Goal: Transaction & Acquisition: Purchase product/service

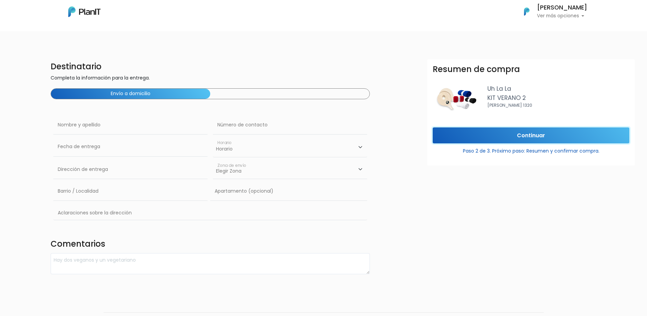
click at [507, 135] on input "Continuar" at bounding box center [531, 135] width 197 height 16
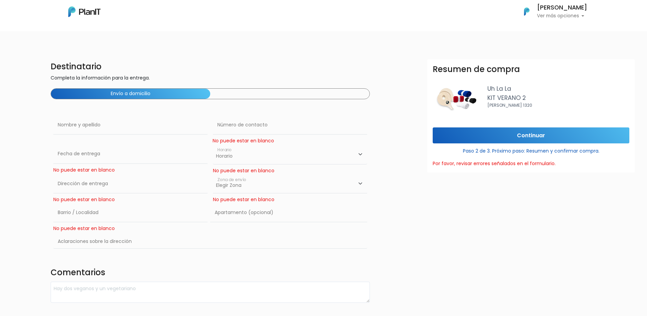
click at [136, 95] on button "Envío a domicilio" at bounding box center [130, 94] width 159 height 10
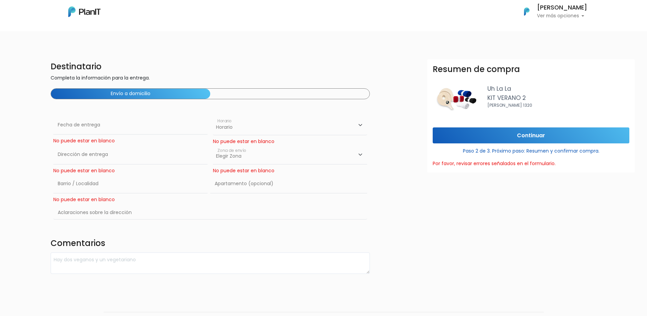
click at [250, 95] on div "Envío a domicilio" at bounding box center [211, 93] width 320 height 11
click at [161, 95] on button "Envío a domicilio" at bounding box center [130, 94] width 159 height 10
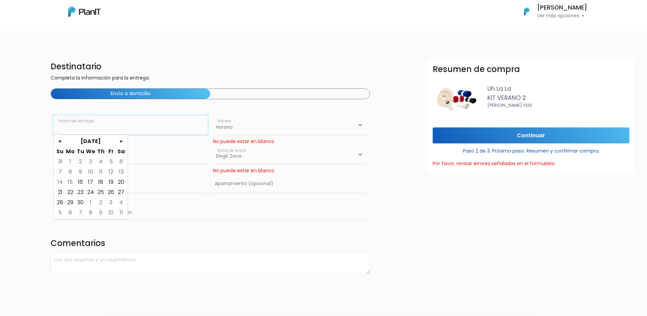
click at [91, 129] on input "text" at bounding box center [130, 124] width 154 height 19
click at [101, 185] on td "18" at bounding box center [101, 182] width 10 height 10
type input "18/09/2025"
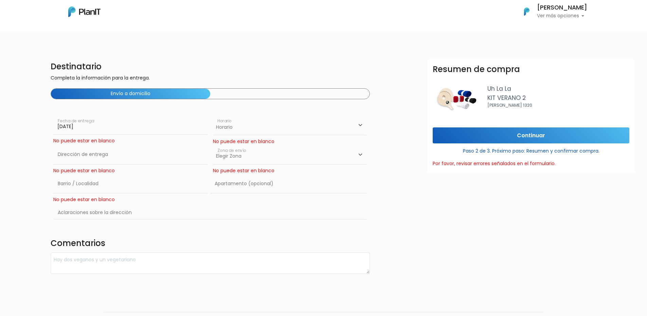
click at [245, 125] on select "Horario 08:00 - 10:00 10:00 - 12:00 14:00 - 16:00 16:00 - 18:00" at bounding box center [290, 125] width 154 height 20
select select "2"
click at [213, 115] on select "Horario 08:00 - 10:00 10:00 - 12:00 14:00 - 16:00 16:00 - 18:00" at bounding box center [290, 125] width 154 height 20
click at [112, 157] on input "text" at bounding box center [130, 154] width 154 height 19
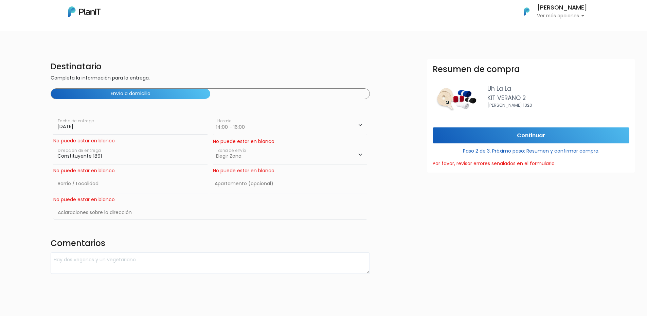
type input "Constituyente 1891"
click at [252, 156] on select "Elegir Zona Zona américa Oficina Montevideo" at bounding box center [290, 154] width 154 height 19
click at [213, 145] on select "Elegir Zona Zona américa Oficina Montevideo" at bounding box center [290, 154] width 154 height 19
click at [257, 157] on select "Elegir Zona Zona américa Oficina Montevideo" at bounding box center [290, 154] width 154 height 19
click at [213, 145] on select "Elegir [GEOGRAPHIC_DATA]" at bounding box center [290, 154] width 154 height 19
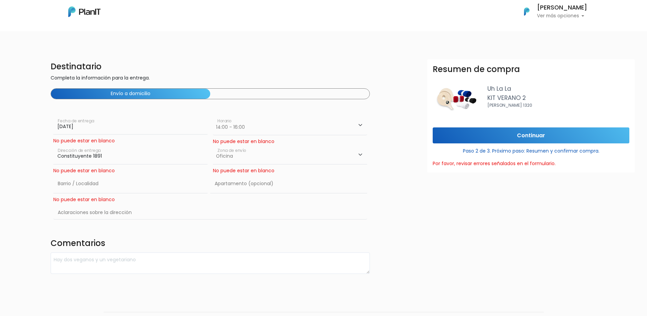
click at [266, 157] on select "Elegir [GEOGRAPHIC_DATA]" at bounding box center [290, 154] width 154 height 19
select select "10"
click at [213, 145] on select "Elegir Zona Zona américa Oficina Montevideo" at bounding box center [290, 154] width 154 height 19
click at [103, 184] on input "text" at bounding box center [130, 183] width 154 height 19
type input "M"
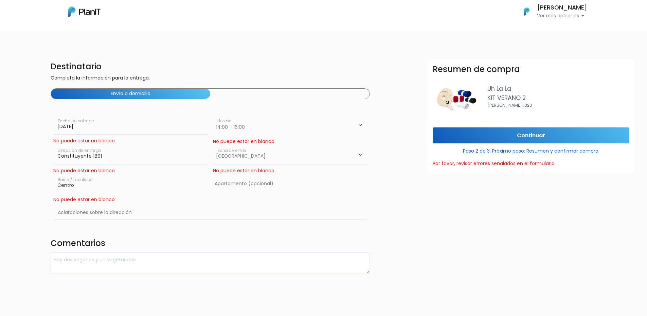
type input "Centro"
click at [267, 174] on input "text" at bounding box center [288, 183] width 157 height 19
click at [416, 185] on form "Destinatario Completa la información para la entrega. Envío a domicilio Nombre …" at bounding box center [378, 166] width 655 height 215
click at [522, 137] on input "Continuar" at bounding box center [531, 135] width 197 height 16
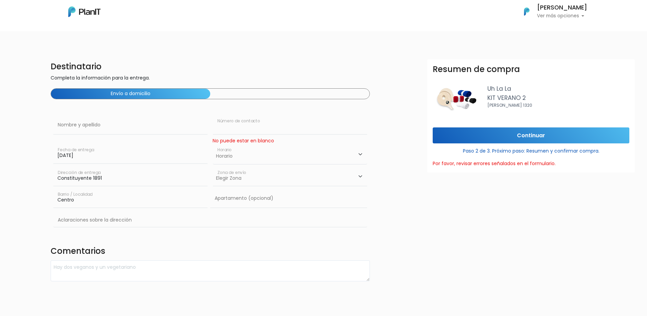
click at [275, 124] on input "text" at bounding box center [290, 124] width 154 height 19
type input "093720405"
click at [86, 130] on input "text" at bounding box center [130, 124] width 154 height 19
type input "L"
type input "Emiliano Lluviera"
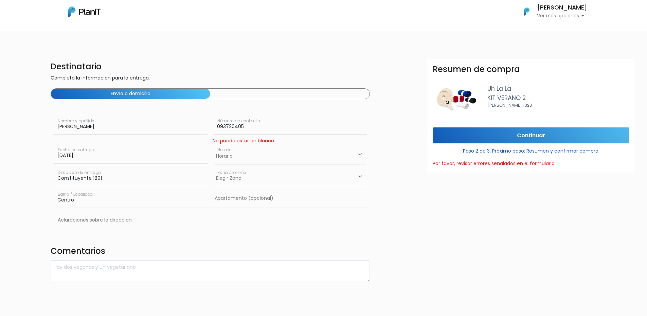
click at [457, 233] on div "Resumen de compra Uh La La KIT VERANO 2 Wilson Ferreira Aldunate 1320 Continuar…" at bounding box center [531, 217] width 216 height 316
click at [520, 137] on input "Continuar" at bounding box center [531, 135] width 197 height 16
click at [353, 178] on select "Elegir Zona Zona américa Oficina Montevideo" at bounding box center [290, 176] width 154 height 19
select select "10"
click at [213, 167] on select "Elegir Zona Zona américa Oficina Montevideo" at bounding box center [290, 176] width 154 height 19
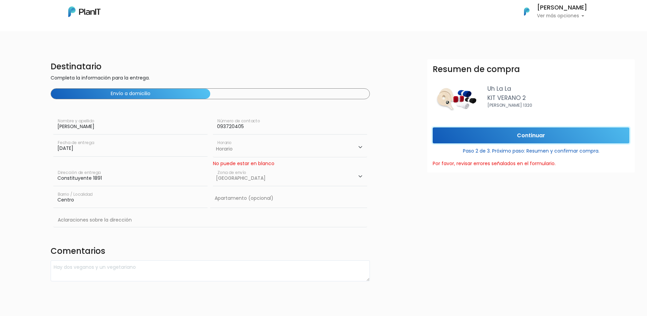
click at [517, 138] on input "Continuar" at bounding box center [531, 135] width 197 height 16
click at [258, 181] on select "Elegir Zona Zona américa Oficina Montevideo" at bounding box center [290, 176] width 154 height 19
select select "10"
click at [213, 167] on select "Elegir Zona Zona américa Oficina Montevideo" at bounding box center [290, 176] width 154 height 19
click at [288, 149] on select "Horario 08:00 - 10:00 10:00 - 12:00 14:00 - 16:00 16:00 - 18:00" at bounding box center [290, 147] width 154 height 20
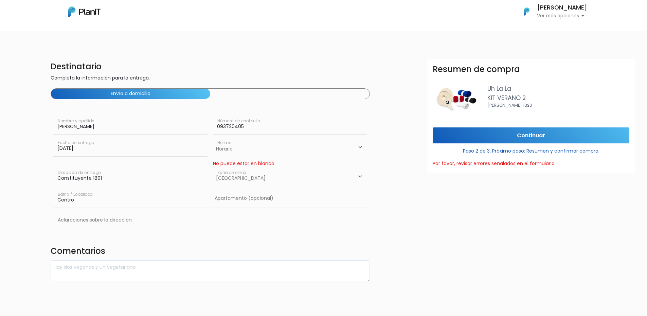
click at [213, 137] on select "Horario 08:00 - 10:00 10:00 - 12:00 14:00 - 16:00 16:00 - 18:00" at bounding box center [290, 147] width 154 height 20
click at [357, 149] on select "Horario 08:00 - 10:00 10:00 - 12:00 14:00 - 16:00 16:00 - 18:00" at bounding box center [290, 147] width 154 height 20
select select "2"
click at [213, 137] on select "Horario 08:00 - 10:00 10:00 - 12:00 14:00 - 16:00 16:00 - 18:00" at bounding box center [290, 147] width 154 height 20
click at [483, 141] on input "Continuar" at bounding box center [531, 135] width 197 height 16
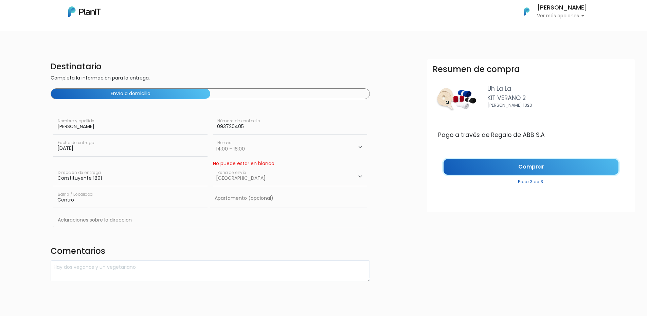
click at [528, 167] on link "Comprar" at bounding box center [531, 167] width 175 height 16
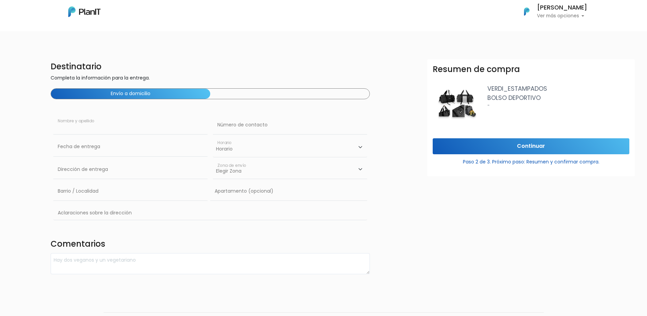
click at [127, 128] on input "text" at bounding box center [130, 124] width 154 height 19
type input "Belen Lluviera"
type input "093720405"
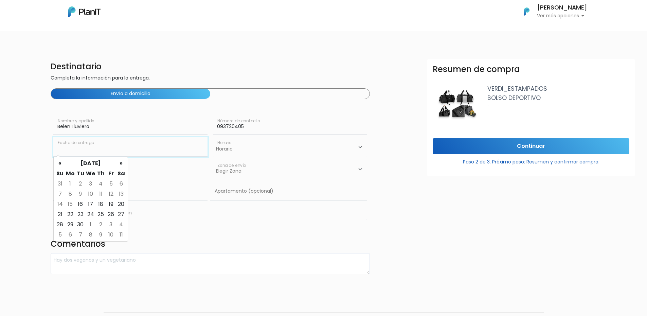
click at [133, 152] on input "text" at bounding box center [130, 146] width 154 height 19
click at [100, 204] on td "18" at bounding box center [101, 204] width 10 height 10
type input "18/09/2025"
click at [239, 147] on select "Horario 08:00 - 10:00 10:00 - 12:00 14:00 - 16:00 16:00 - 18:00" at bounding box center [290, 147] width 154 height 20
select select "2"
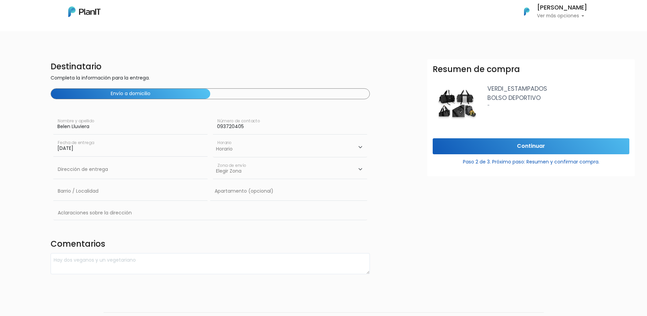
click at [213, 137] on select "Horario 08:00 - 10:00 10:00 - 12:00 14:00 - 16:00 16:00 - 18:00" at bounding box center [290, 147] width 154 height 20
click at [87, 167] on input "text" at bounding box center [130, 169] width 154 height 19
type input "Constituyente 1891"
click at [340, 180] on div "Elegir Zona Zona américa Oficina Montevideo Zona de envío" at bounding box center [290, 171] width 154 height 22
click at [340, 175] on select "Elegir [GEOGRAPHIC_DATA]" at bounding box center [290, 169] width 154 height 19
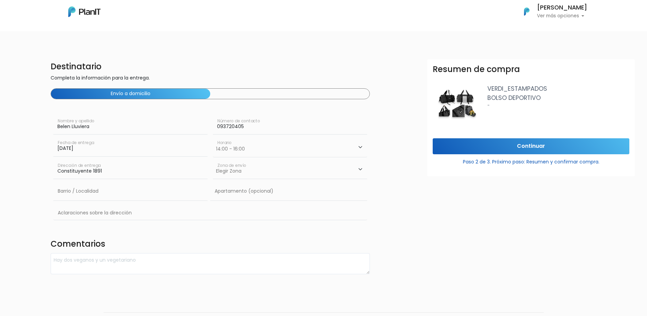
select select "10"
click at [213, 160] on select "Elegir Zona Zona américa Oficina Montevideo" at bounding box center [290, 169] width 154 height 19
click at [135, 189] on input "text" at bounding box center [130, 191] width 154 height 19
type input "M"
type input "Centro"
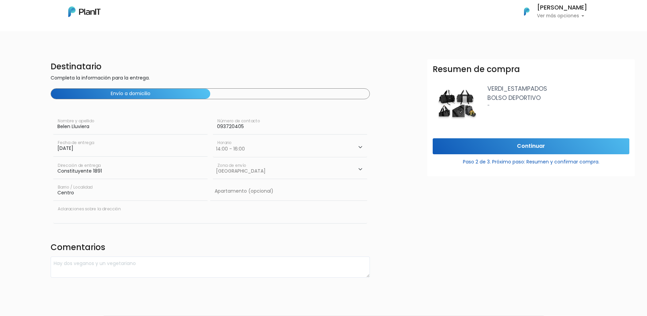
click at [135, 214] on input "text" at bounding box center [210, 213] width 314 height 20
click at [537, 147] on input "Continuar" at bounding box center [531, 146] width 197 height 16
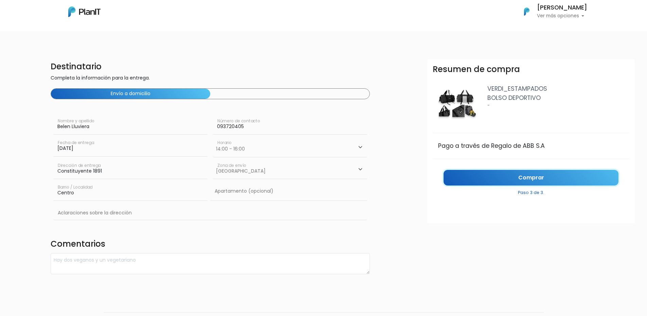
click at [531, 179] on link "Comprar" at bounding box center [531, 178] width 175 height 16
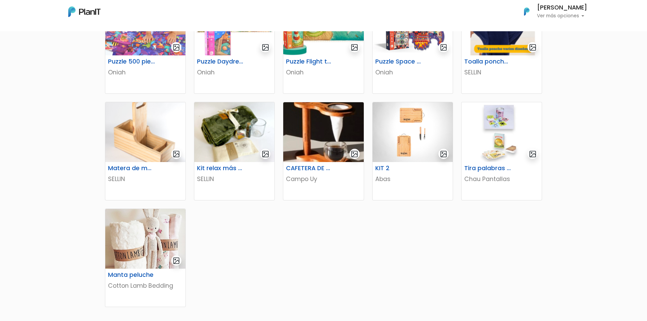
scroll to position [393, 0]
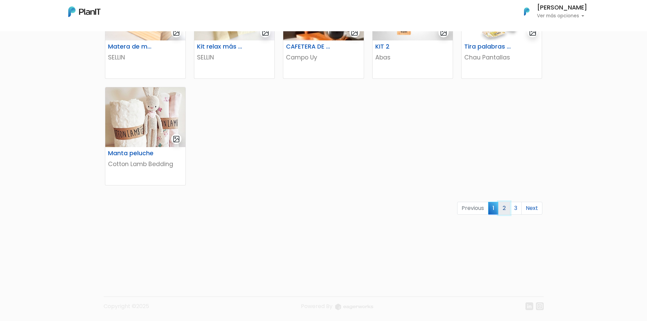
click at [507, 208] on link "2" at bounding box center [504, 208] width 12 height 13
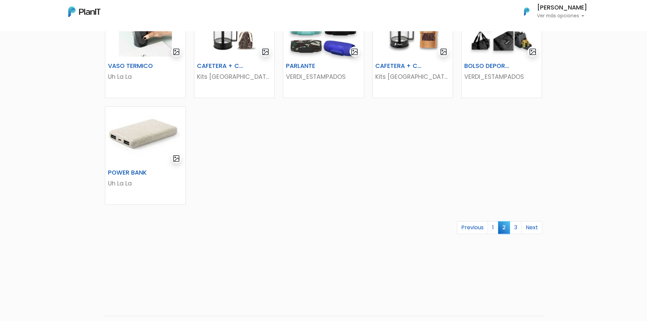
scroll to position [393, 0]
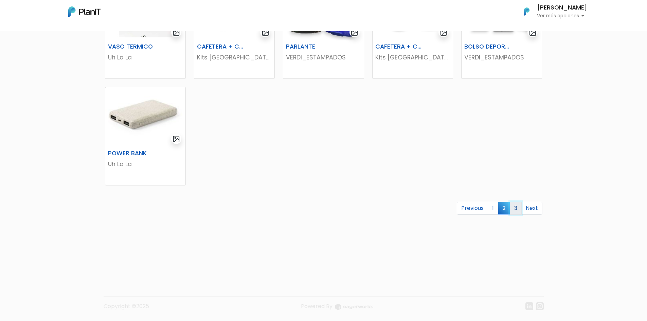
click at [516, 207] on link "3" at bounding box center [516, 208] width 12 height 13
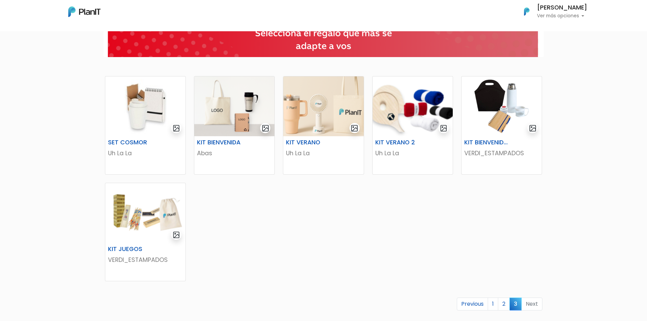
scroll to position [68, 0]
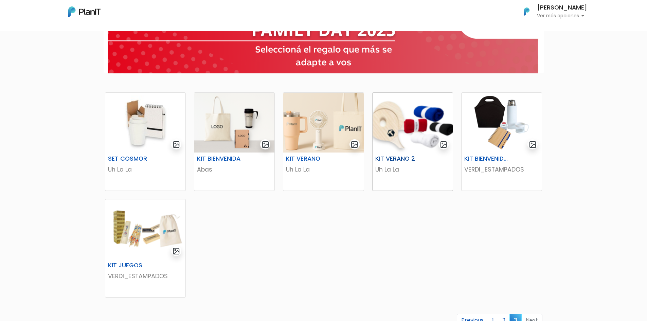
click at [414, 136] on img at bounding box center [413, 123] width 80 height 60
click at [509, 125] on img at bounding box center [502, 123] width 80 height 60
click at [397, 127] on img at bounding box center [413, 123] width 80 height 60
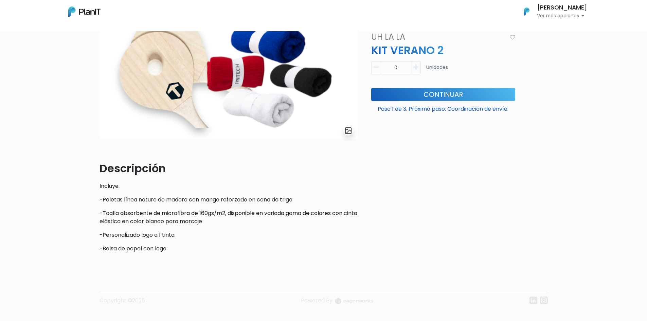
scroll to position [86, 0]
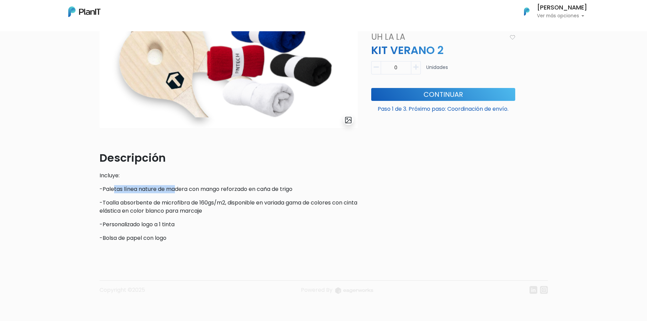
drag, startPoint x: 113, startPoint y: 187, endPoint x: 181, endPoint y: 180, distance: 68.3
click at [179, 182] on div "Descripción Incluye: -Paletas línea nature de madera con mango reforzado en cañ…" at bounding box center [229, 196] width 258 height 92
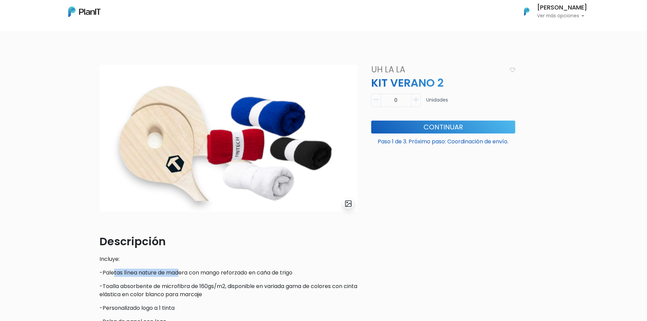
scroll to position [0, 0]
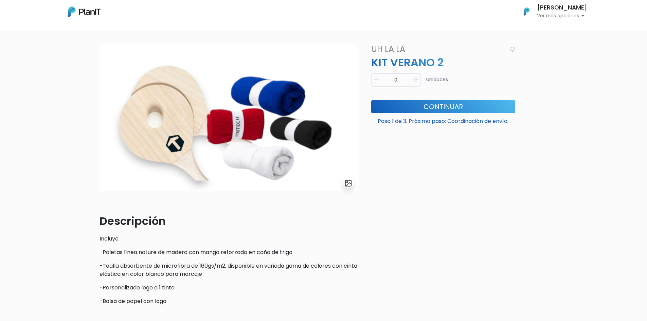
scroll to position [34, 0]
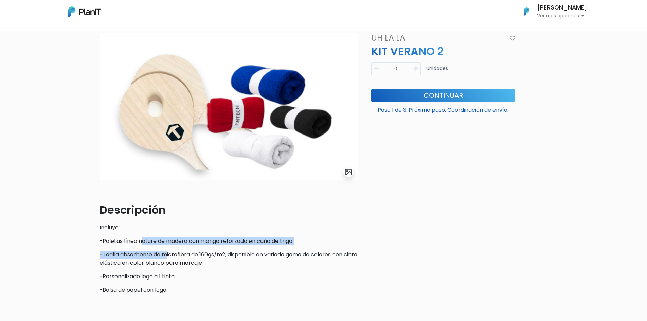
drag, startPoint x: 141, startPoint y: 241, endPoint x: 166, endPoint y: 252, distance: 27.6
click at [166, 252] on div "Descripción Incluye: -Paletas línea nature de madera con mango reforzado en cañ…" at bounding box center [229, 248] width 258 height 92
click at [203, 247] on div "Descripción Incluye: -Paletas línea nature de madera con mango reforzado en cañ…" at bounding box center [229, 248] width 258 height 92
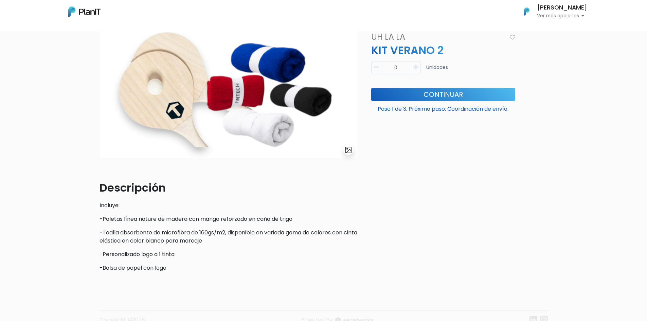
scroll to position [68, 0]
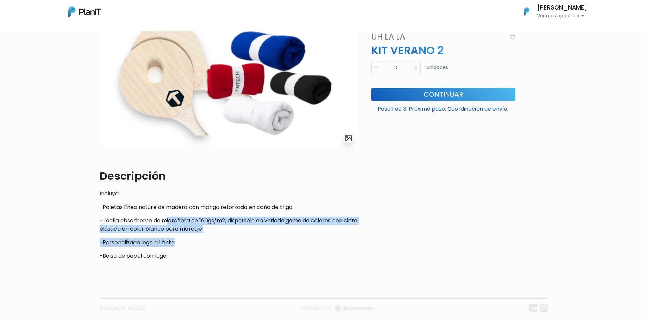
drag, startPoint x: 174, startPoint y: 219, endPoint x: 279, endPoint y: 235, distance: 106.1
click at [279, 235] on div "Descripción Incluye: -Paletas línea nature de madera con mango reforzado en cañ…" at bounding box center [229, 214] width 258 height 92
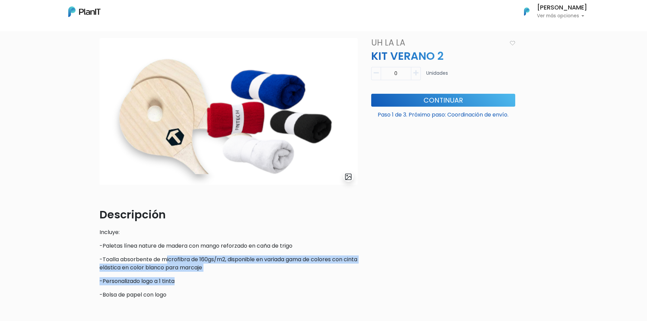
scroll to position [0, 0]
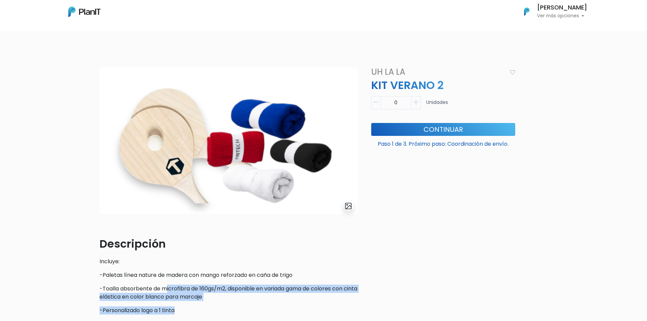
click at [77, 11] on img at bounding box center [84, 11] width 32 height 11
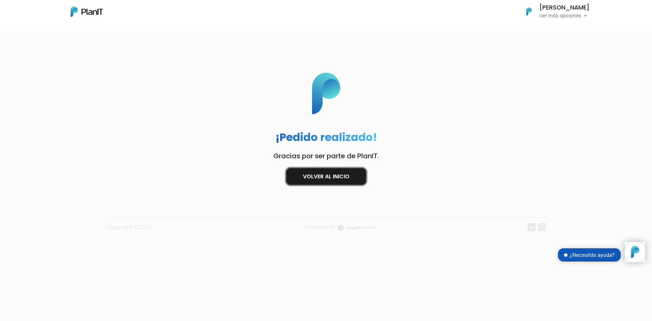
click at [331, 178] on link "Volver al inicio" at bounding box center [326, 176] width 80 height 17
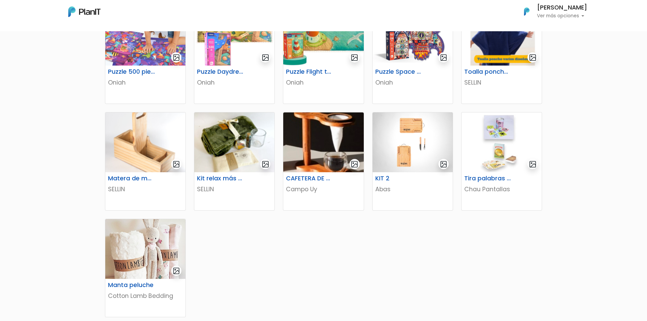
scroll to position [272, 0]
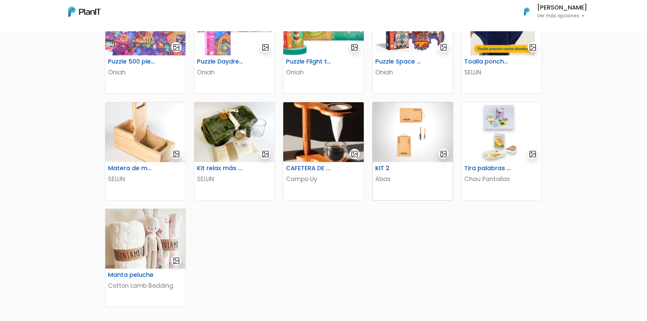
click at [415, 144] on img at bounding box center [413, 132] width 80 height 60
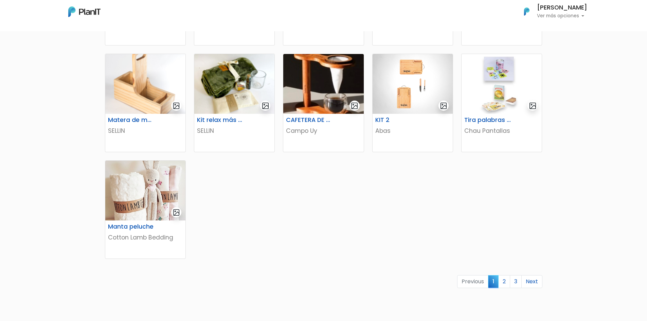
scroll to position [393, 0]
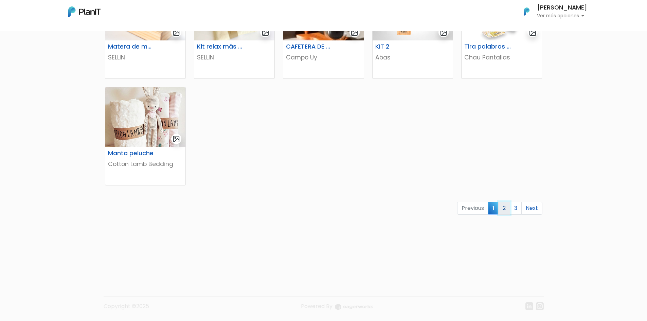
click at [502, 206] on link "2" at bounding box center [504, 208] width 12 height 13
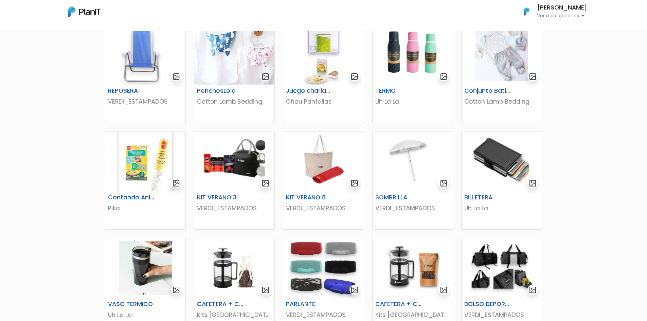
scroll to position [170, 0]
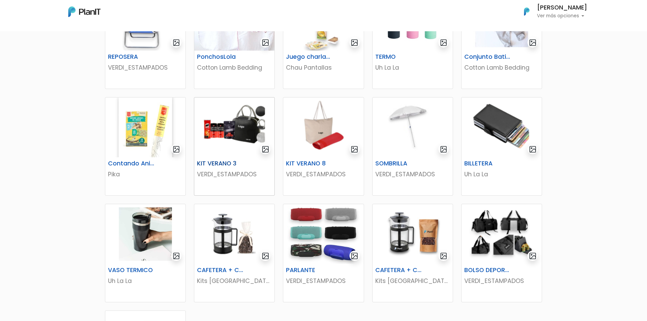
drag, startPoint x: 220, startPoint y: 138, endPoint x: 238, endPoint y: 179, distance: 45.1
click at [220, 138] on img at bounding box center [234, 127] width 80 height 60
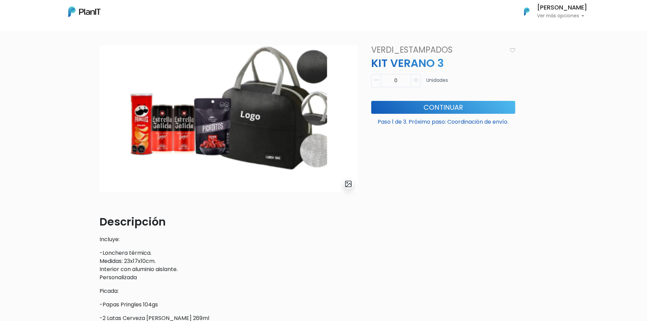
scroll to position [34, 0]
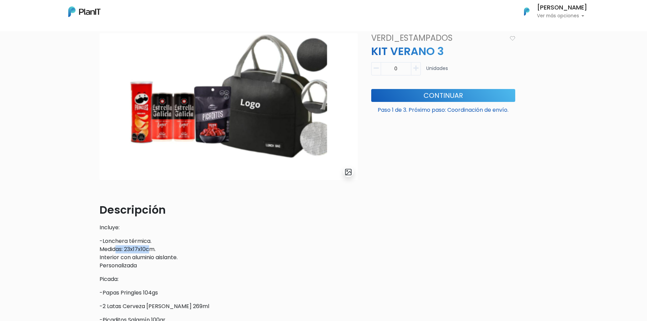
drag, startPoint x: 144, startPoint y: 248, endPoint x: 115, endPoint y: 248, distance: 29.2
click at [115, 248] on p "-Lonchera térmica. Medidas: 23x17x10cm. Interior con aluminio aislante. Persona…" at bounding box center [229, 253] width 258 height 33
click at [224, 247] on p "-Lonchera térmica. Medidas: 23x17x10cm. Interior con aluminio aislante. Persona…" at bounding box center [229, 253] width 258 height 33
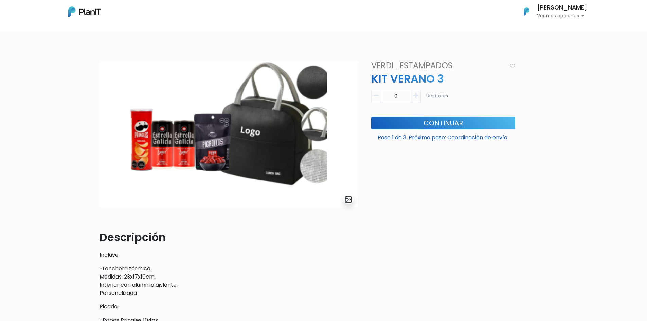
scroll to position [0, 0]
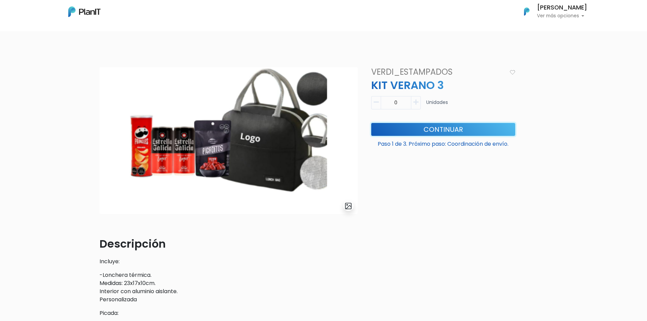
click at [425, 129] on button "Continuar" at bounding box center [443, 129] width 144 height 13
click at [439, 130] on button "Continuar" at bounding box center [443, 129] width 144 height 13
click at [416, 101] on icon "button" at bounding box center [415, 102] width 5 height 6
type input "1"
click at [446, 133] on button "Continuar" at bounding box center [443, 129] width 144 height 13
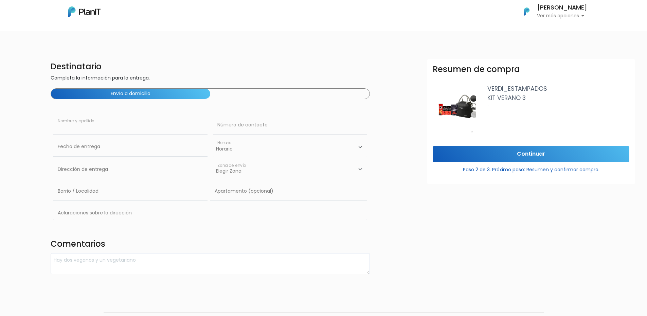
click at [94, 131] on input "text" at bounding box center [130, 124] width 154 height 19
type input "[PERSON_NAME]"
type input "093720405"
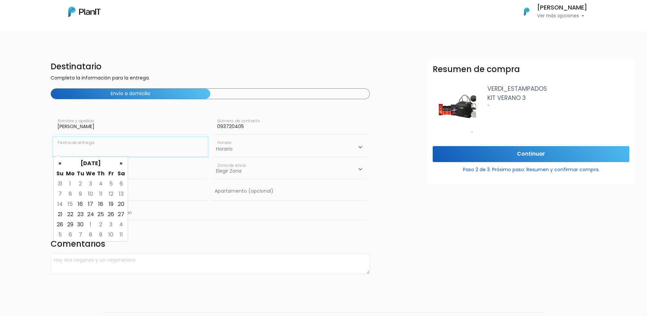
click at [92, 150] on input "text" at bounding box center [130, 146] width 154 height 19
click at [98, 205] on td "18" at bounding box center [101, 204] width 10 height 10
type input "18/09/2025"
click at [230, 147] on select "Horario 08:00 - 10:00 10:00 - 12:00 14:00 - 16:00 16:00 - 18:00" at bounding box center [290, 147] width 154 height 20
select select "2"
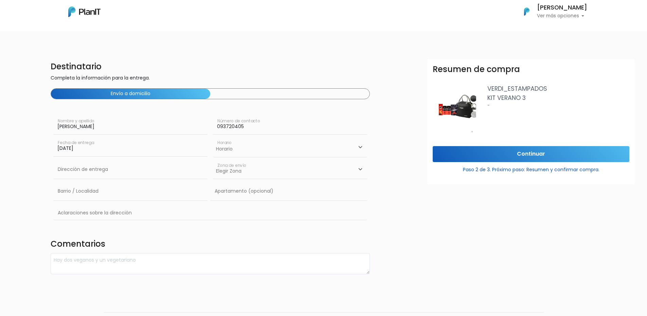
click at [213, 137] on select "Horario 08:00 - 10:00 10:00 - 12:00 14:00 - 16:00 16:00 - 18:00" at bounding box center [290, 147] width 154 height 20
click at [109, 171] on input "text" at bounding box center [130, 169] width 154 height 19
type input "Constituyente 1891"
click at [239, 172] on select "Elegir Zona Zona américa Oficina Montevideo" at bounding box center [290, 169] width 154 height 19
select select "10"
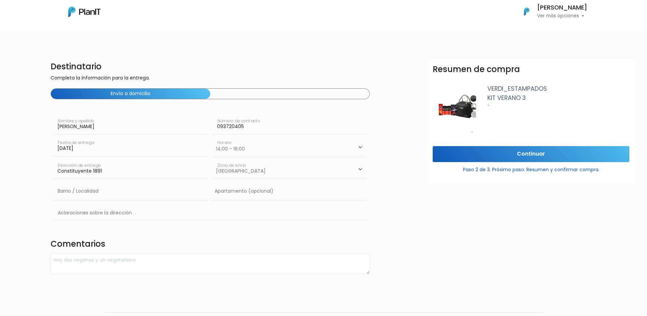
click at [213, 160] on select "Elegir Zona Zona américa Oficina Montevideo" at bounding box center [290, 169] width 154 height 19
click at [121, 196] on input "text" at bounding box center [130, 191] width 154 height 19
click at [261, 195] on input "text" at bounding box center [288, 191] width 157 height 19
click at [538, 153] on input "Continuar" at bounding box center [531, 154] width 197 height 16
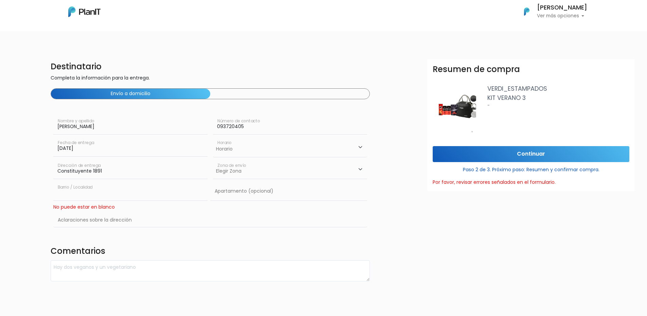
click at [95, 197] on input "text" at bounding box center [130, 191] width 154 height 19
type input "Centro"
click at [474, 212] on div "Resumen de compra VERDI_ESTAMPADOS KIT VERANO 3 - Continuar Paso 2 de 3. Próxim…" at bounding box center [531, 217] width 216 height 316
click at [361, 173] on select "Elegir Zona Zona américa Oficina Montevideo" at bounding box center [290, 169] width 154 height 19
select select "10"
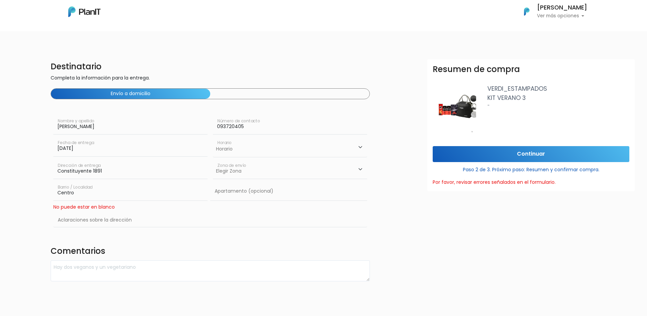
click at [213, 160] on select "Elegir Zona Zona américa Oficina Montevideo" at bounding box center [290, 169] width 154 height 19
click at [523, 150] on input "Continuar" at bounding box center [531, 154] width 197 height 16
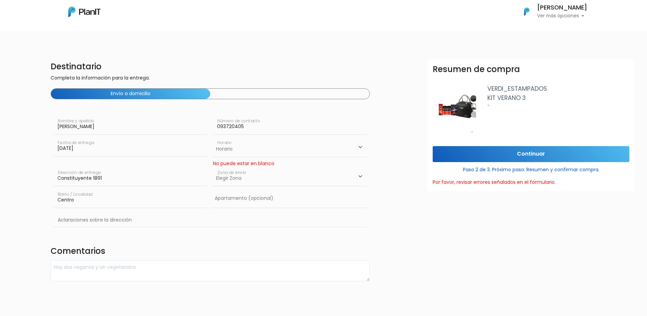
click at [360, 149] on select "Horario 08:00 - 10:00 10:00 - 12:00 14:00 - 16:00 16:00 - 18:00" at bounding box center [290, 147] width 154 height 20
select select "2"
click at [213, 137] on select "Horario 08:00 - 10:00 10:00 - 12:00 14:00 - 16:00 16:00 - 18:00" at bounding box center [290, 147] width 154 height 20
click at [481, 155] on input "Continuar" at bounding box center [531, 154] width 197 height 16
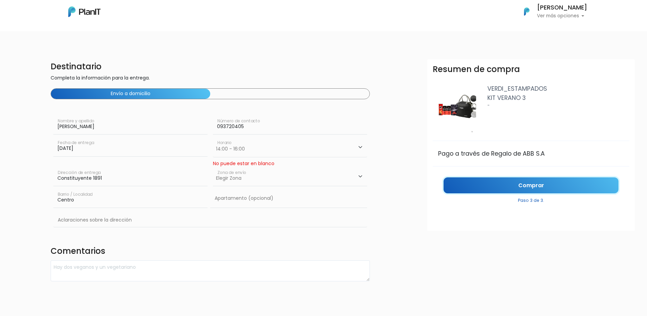
click at [513, 183] on link "Comprar" at bounding box center [531, 185] width 175 height 16
